Goal: Information Seeking & Learning: Learn about a topic

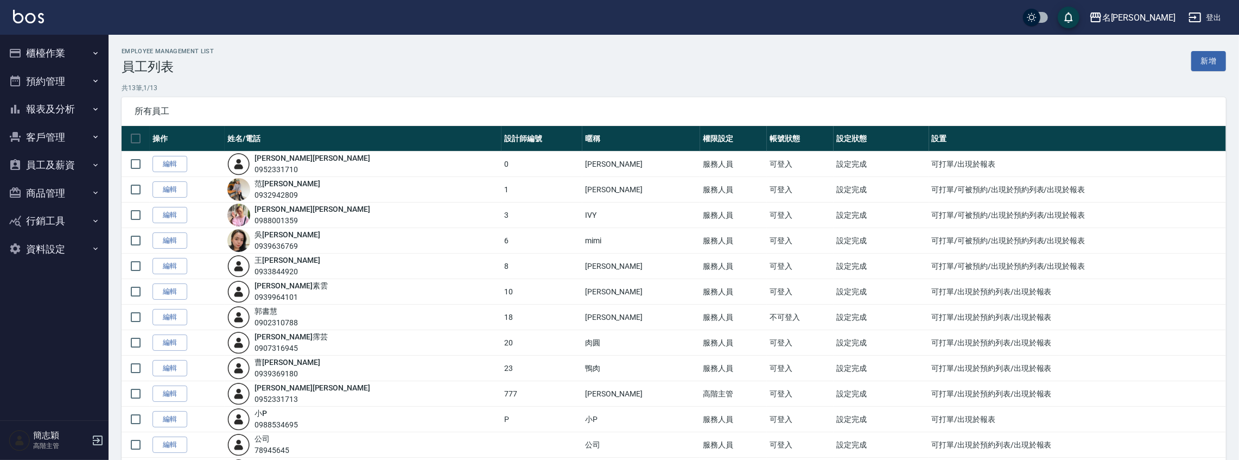
click at [61, 110] on button "報表及分析" at bounding box center [54, 109] width 100 height 28
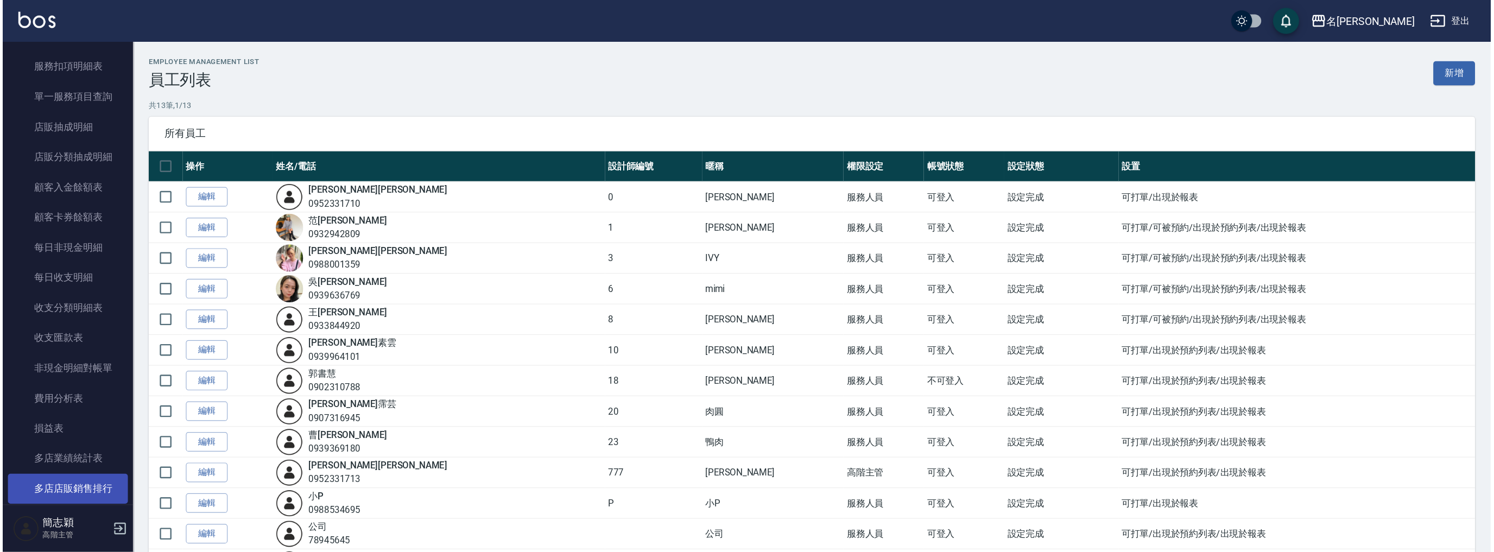
scroll to position [943, 0]
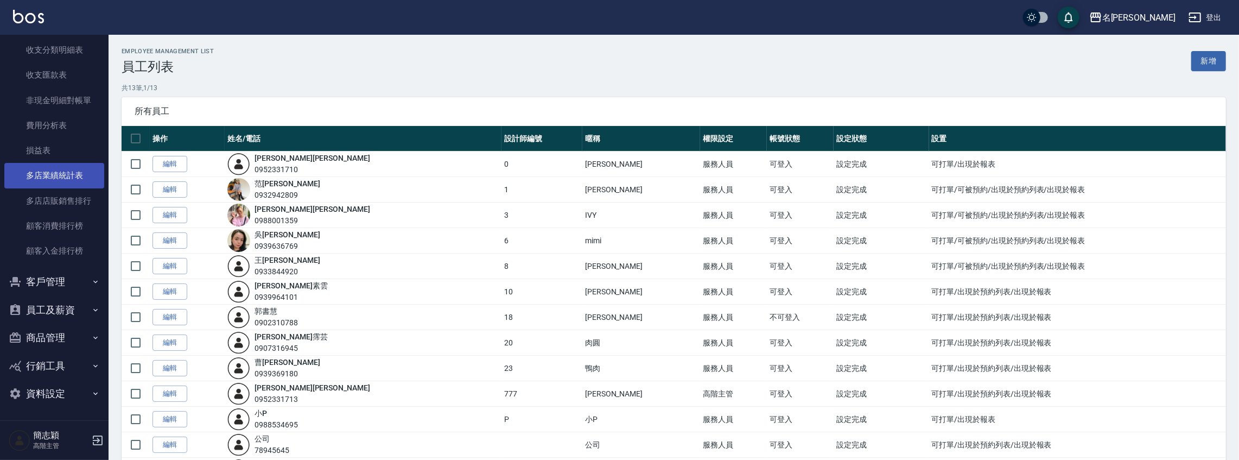
click at [79, 168] on link "多店業績統計表" at bounding box center [54, 175] width 100 height 25
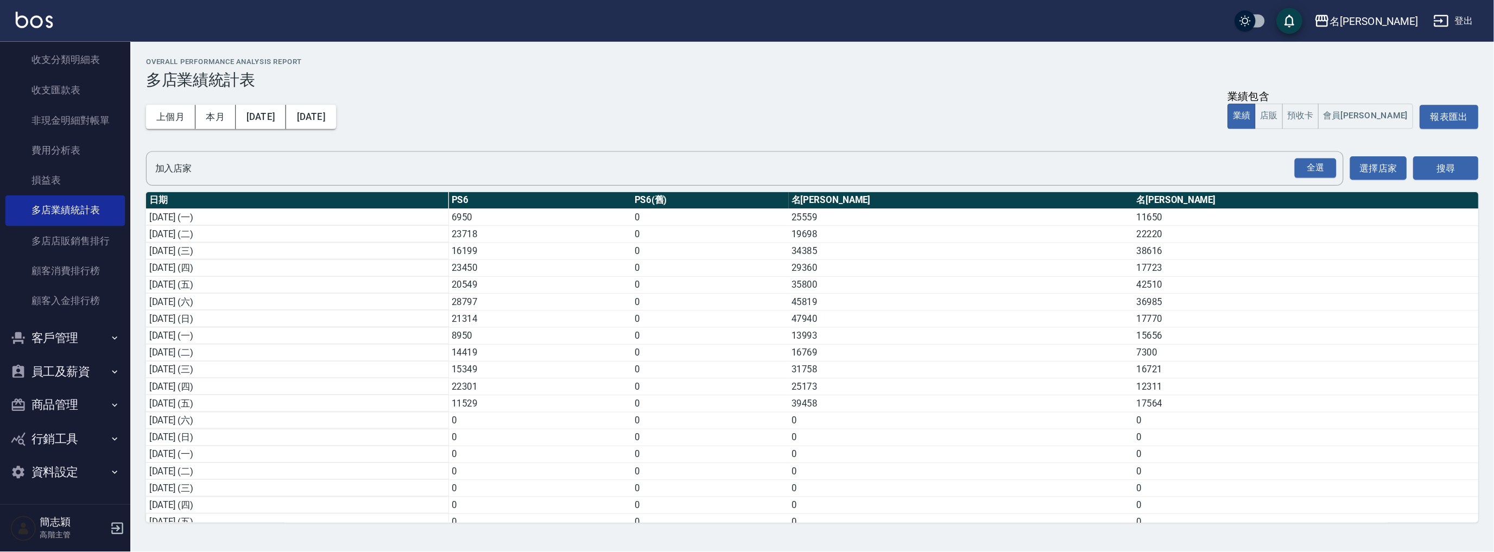
scroll to position [851, 0]
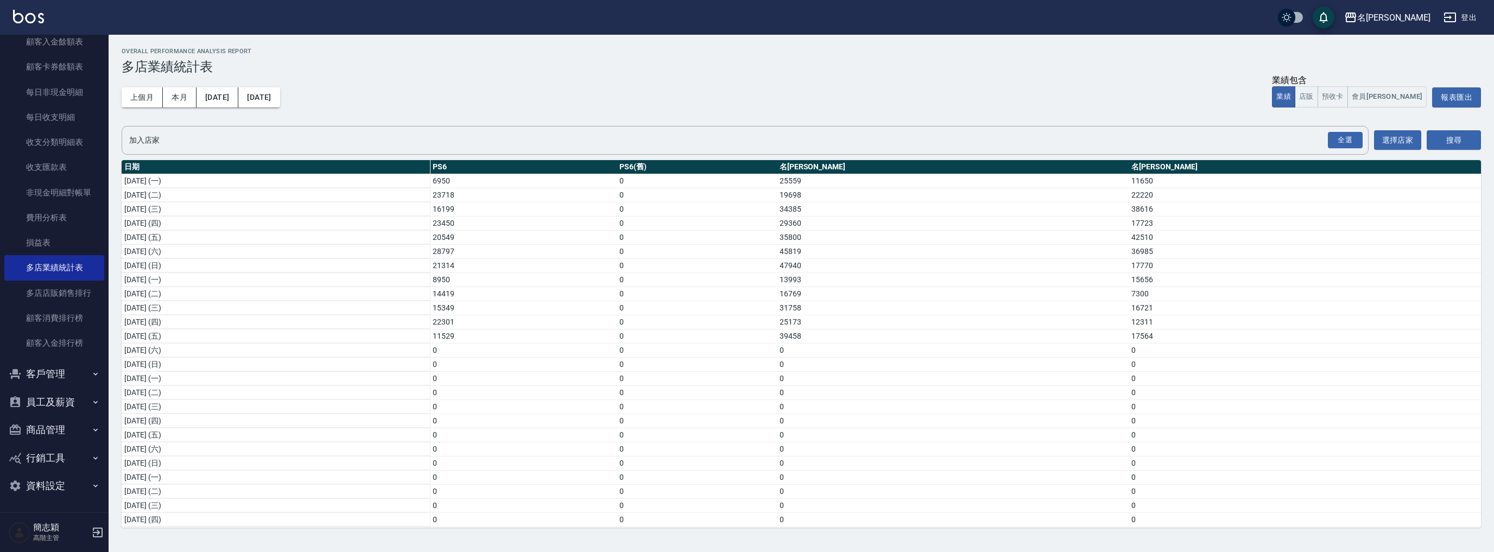
drag, startPoint x: 1244, startPoint y: 0, endPoint x: 875, endPoint y: 123, distance: 388.9
click at [875, 123] on div "Overall Performance Analysis Report 多店業績統計表 上個月 本月 [DATE] [DATE] 業績包含 業績 店販 預收卡…" at bounding box center [801, 288] width 1385 height 506
click at [1239, 22] on div "名[PERSON_NAME]" at bounding box center [1393, 18] width 73 height 14
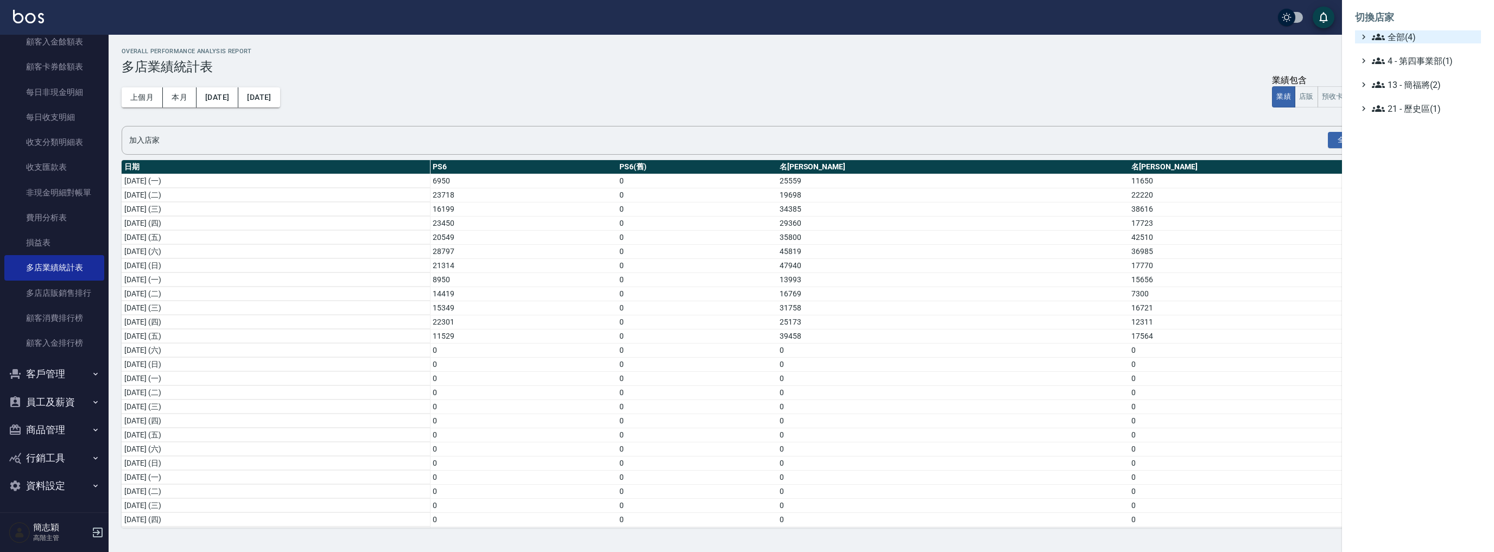
click at [1239, 34] on span "全部(4)" at bounding box center [1424, 36] width 105 height 13
click at [1239, 89] on span "名[PERSON_NAME]" at bounding box center [1423, 86] width 106 height 13
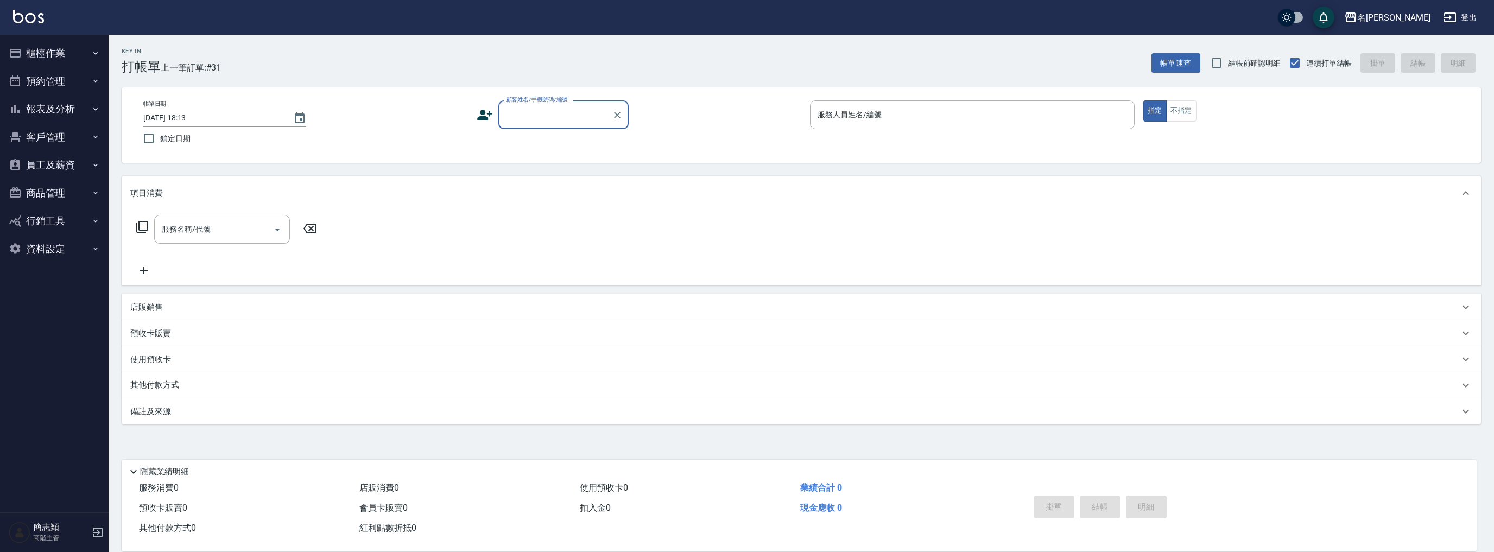
click at [69, 104] on button "報表及分析" at bounding box center [54, 109] width 100 height 28
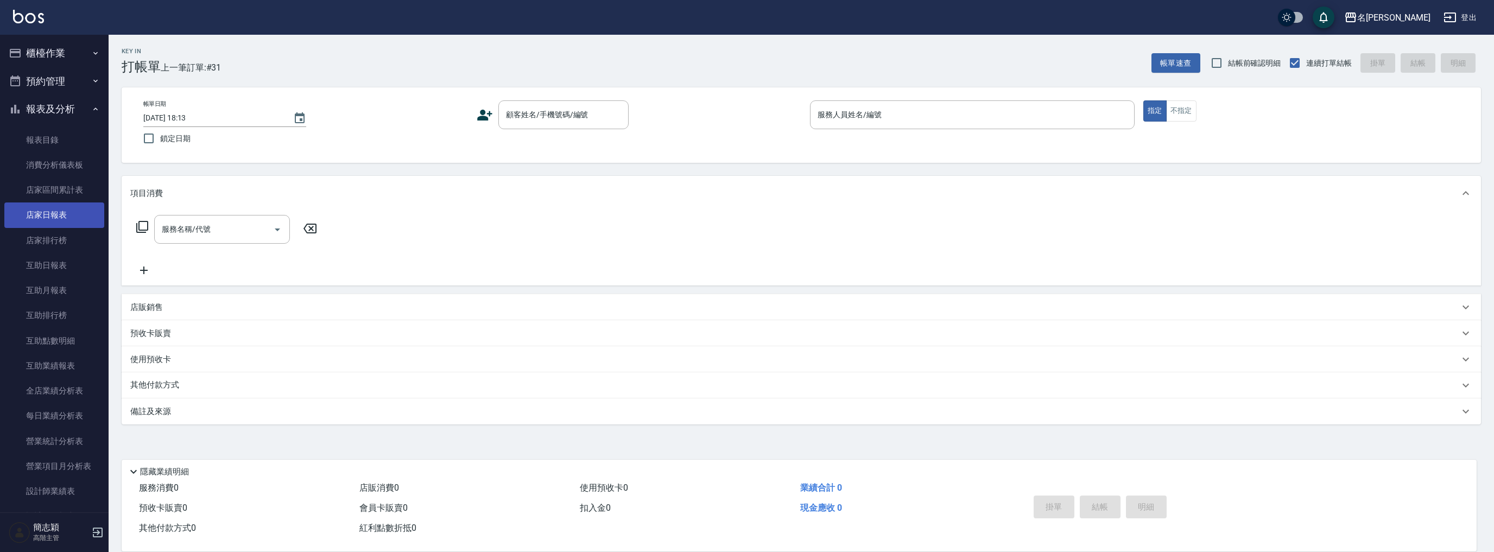
click at [55, 217] on link "店家日報表" at bounding box center [54, 214] width 100 height 25
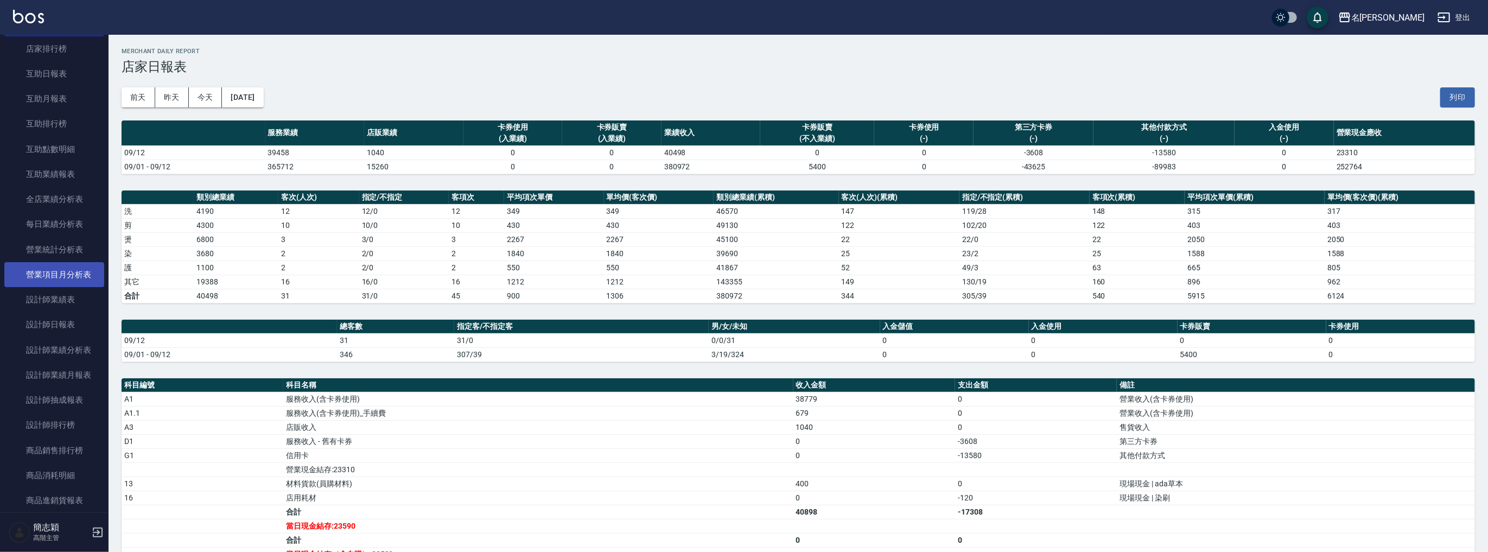
scroll to position [202, 0]
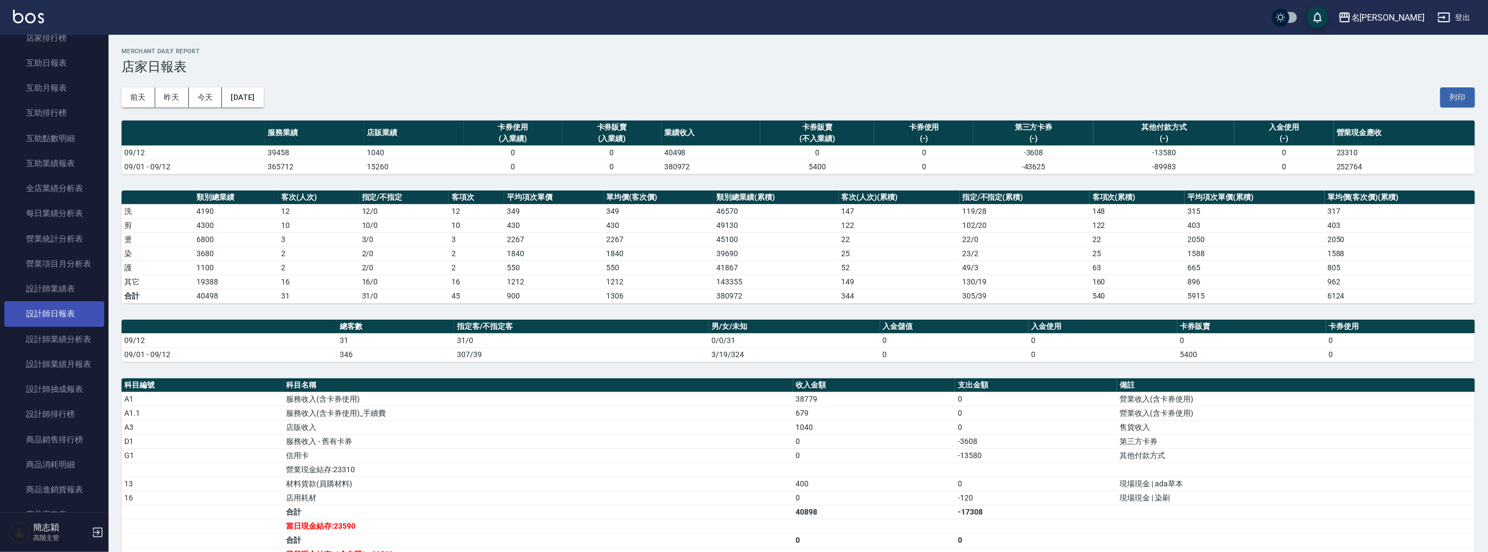
click at [69, 312] on link "設計師日報表" at bounding box center [54, 313] width 100 height 25
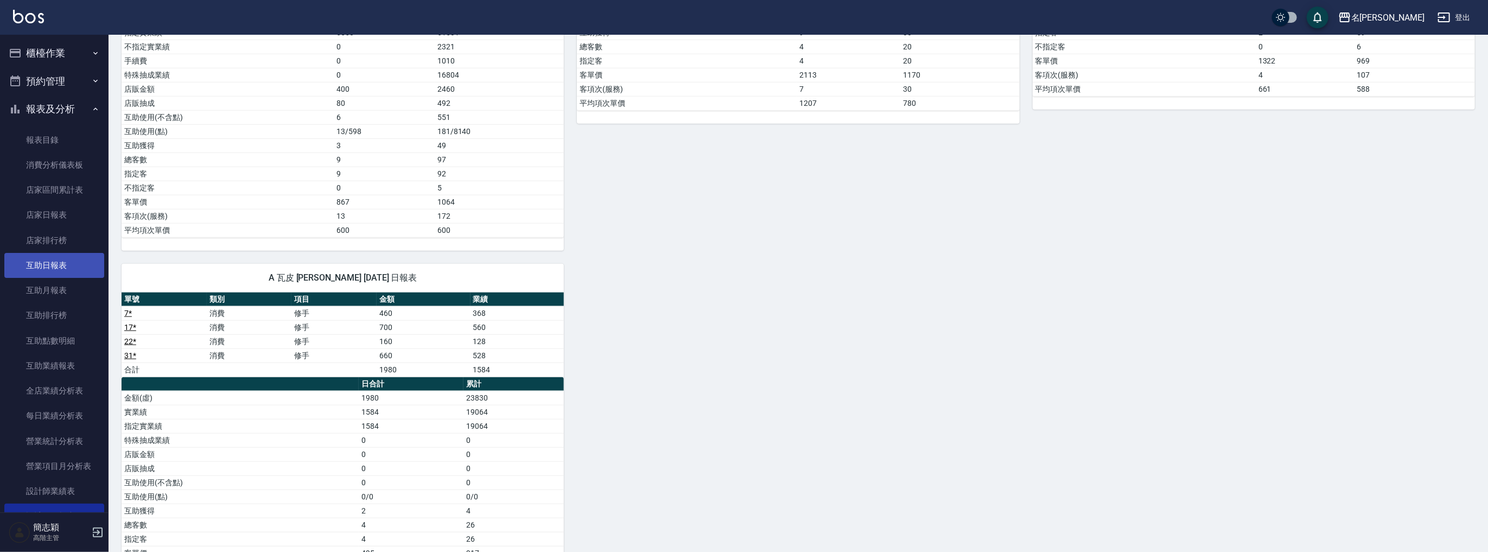
click at [66, 267] on link "互助日報表" at bounding box center [54, 265] width 100 height 25
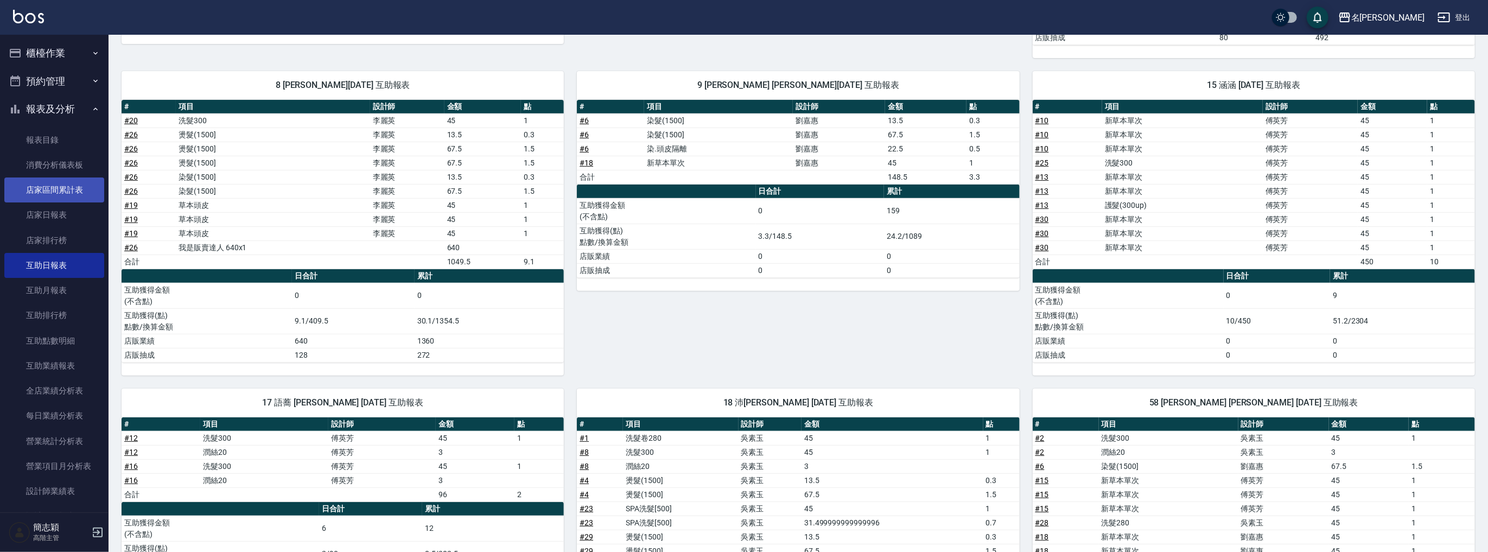
scroll to position [101, 0]
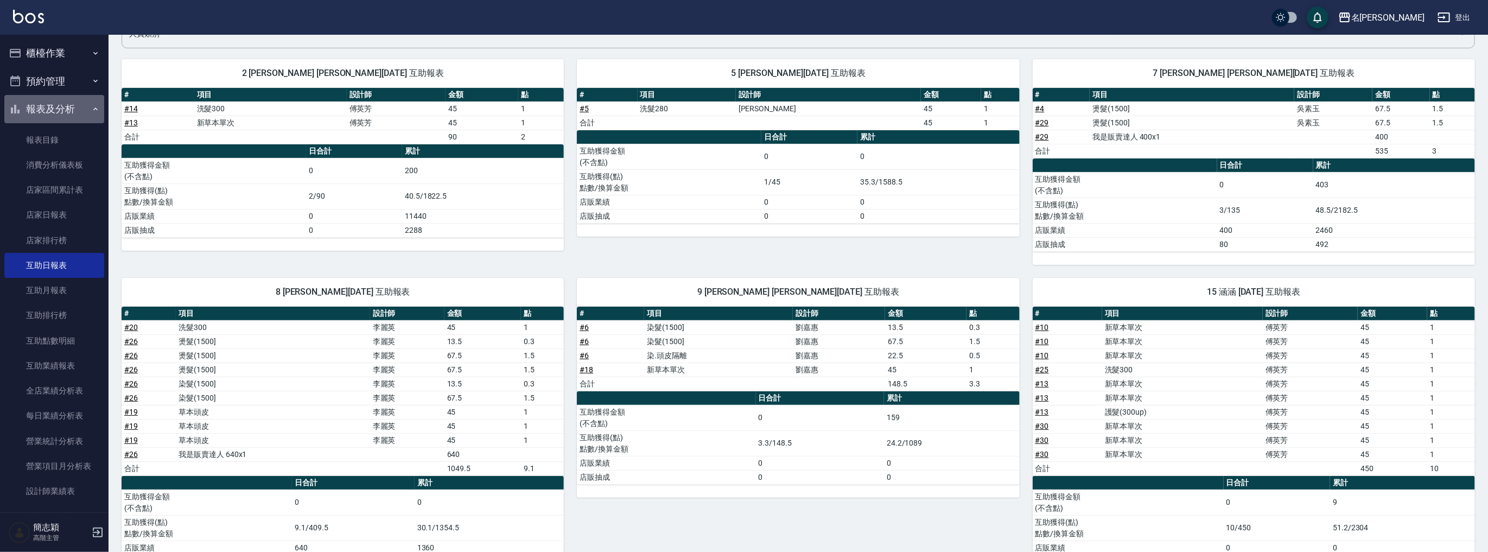
click at [58, 113] on button "報表及分析" at bounding box center [54, 109] width 100 height 28
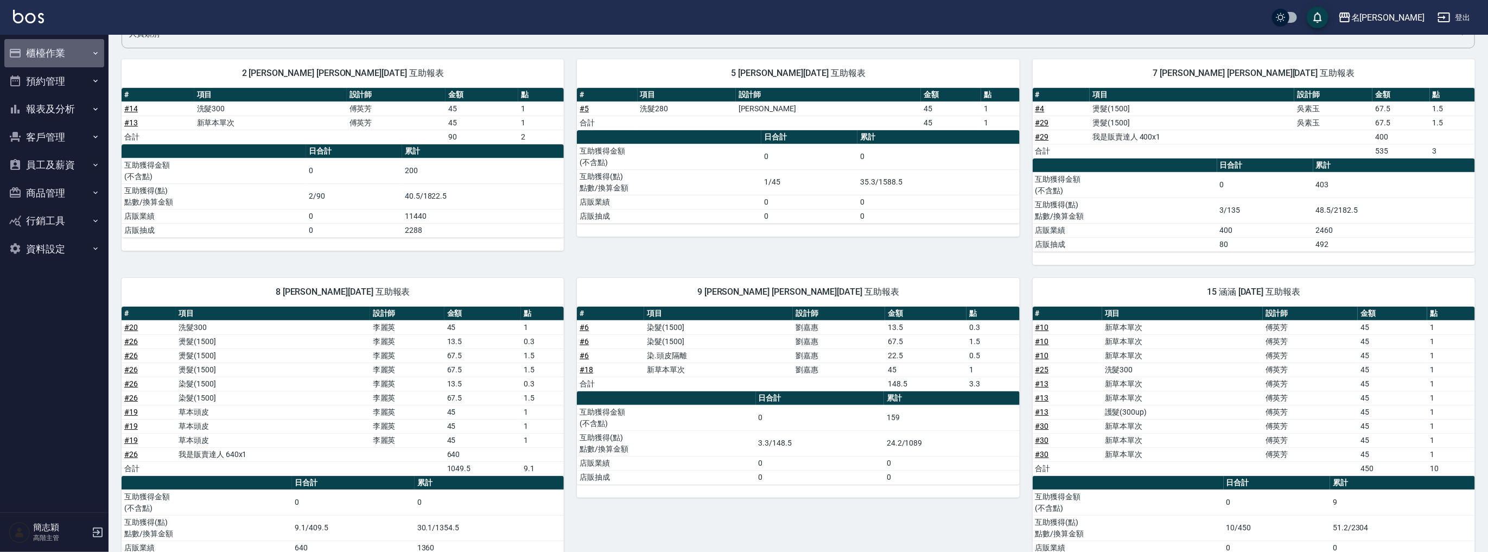
click at [52, 59] on button "櫃檯作業" at bounding box center [54, 53] width 100 height 28
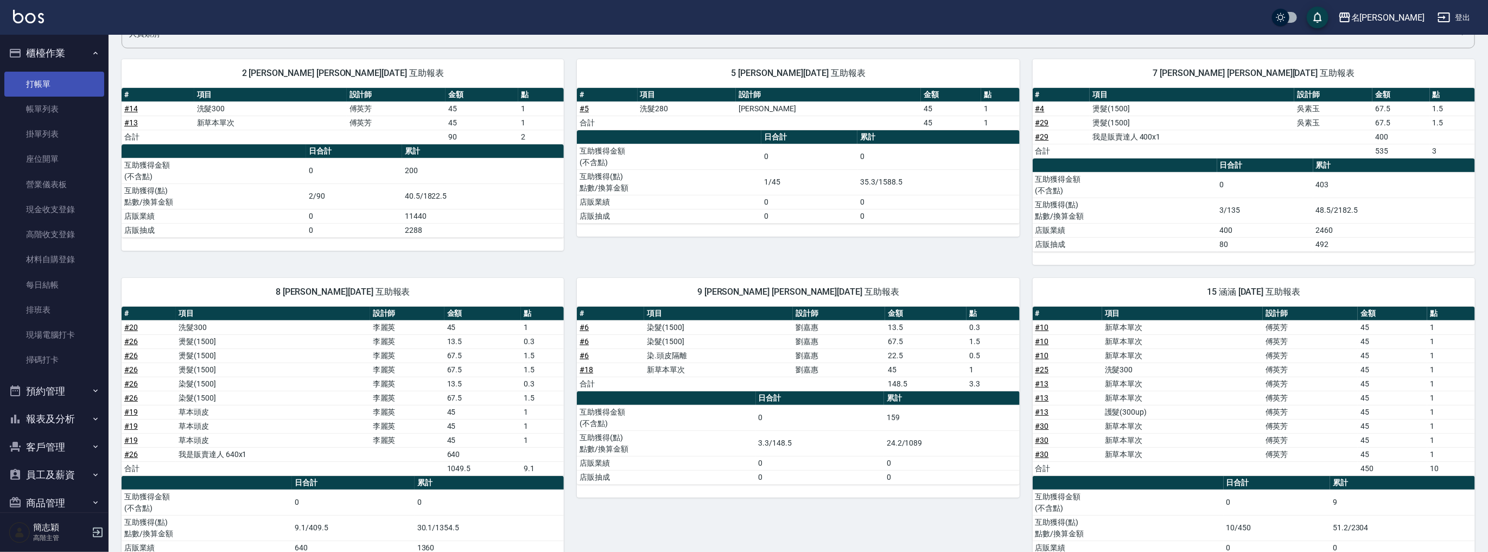
click at [58, 85] on link "打帳單" at bounding box center [54, 84] width 100 height 25
